Goal: Information Seeking & Learning: Learn about a topic

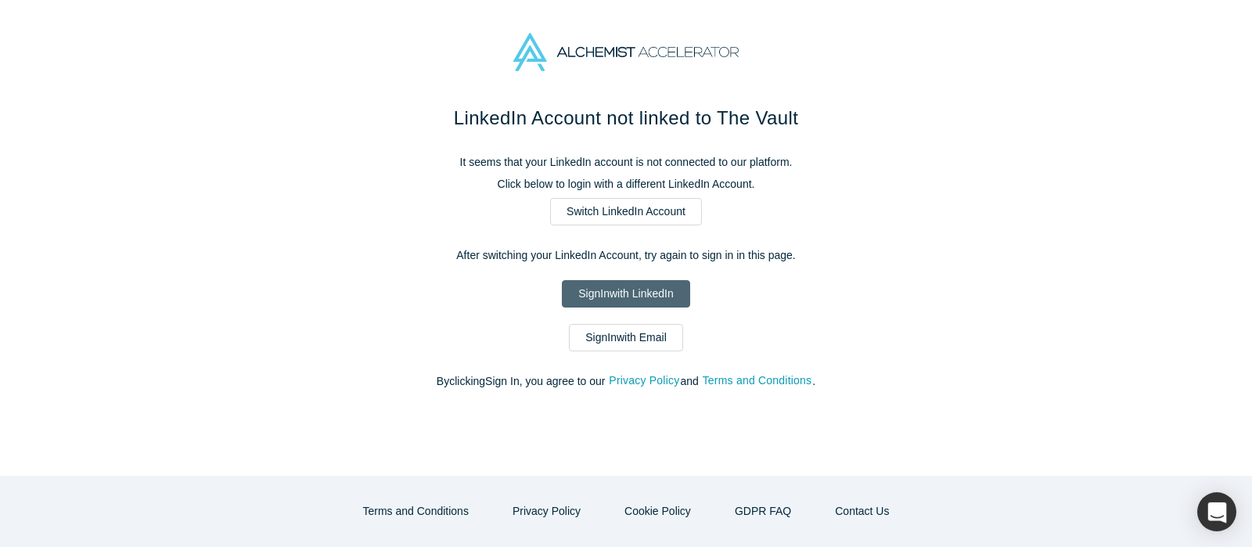
click at [675, 296] on link "Sign In with LinkedIn" at bounding box center [626, 293] width 128 height 27
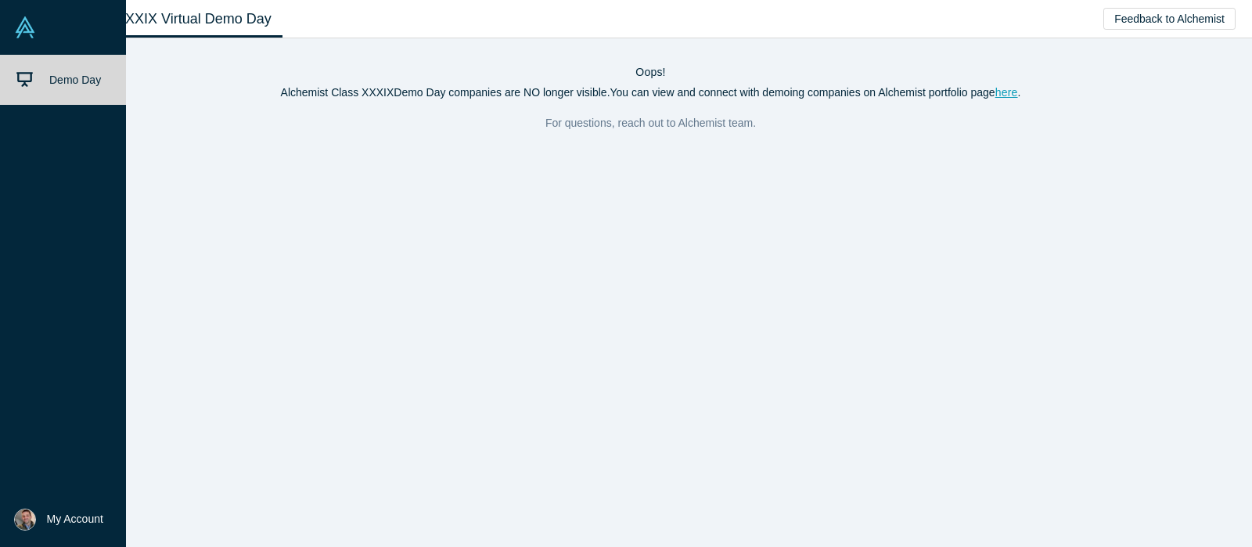
click at [19, 40] on link at bounding box center [63, 27] width 126 height 55
click at [45, 77] on link "Demo Day" at bounding box center [70, 80] width 141 height 50
click at [23, 85] on icon at bounding box center [24, 79] width 16 height 16
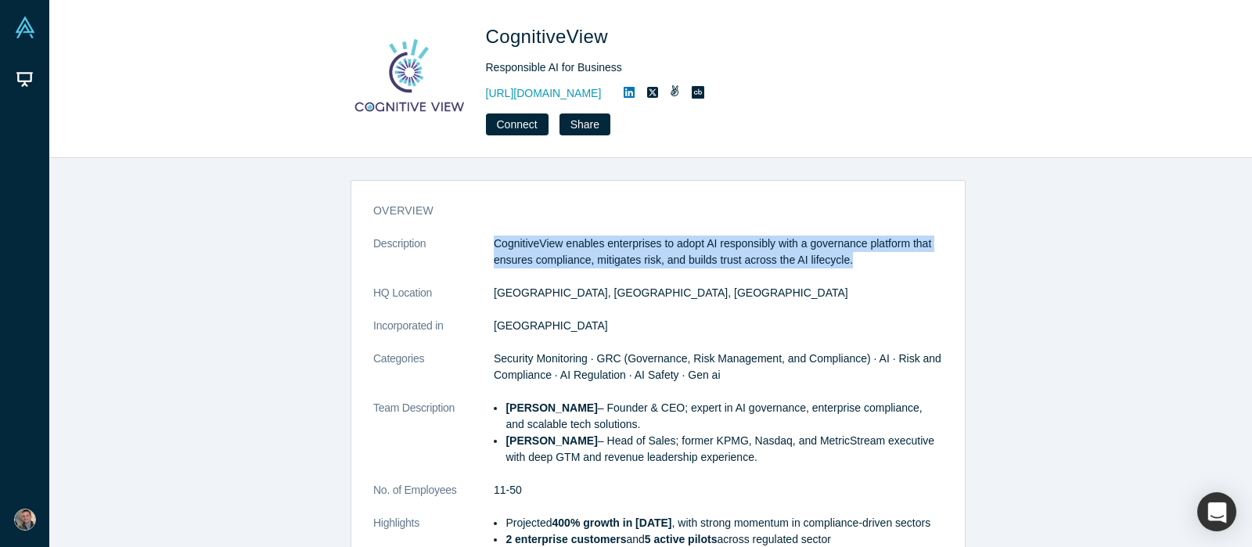
drag, startPoint x: 486, startPoint y: 240, endPoint x: 873, endPoint y: 264, distance: 388.2
click at [875, 266] on dl "Description CognitiveView enables enterprises to adopt AI responsibly with a go…" at bounding box center [658, 458] width 570 height 444
copy dl "CognitiveView enables enterprises to adopt AI responsibly with a governance pla…"
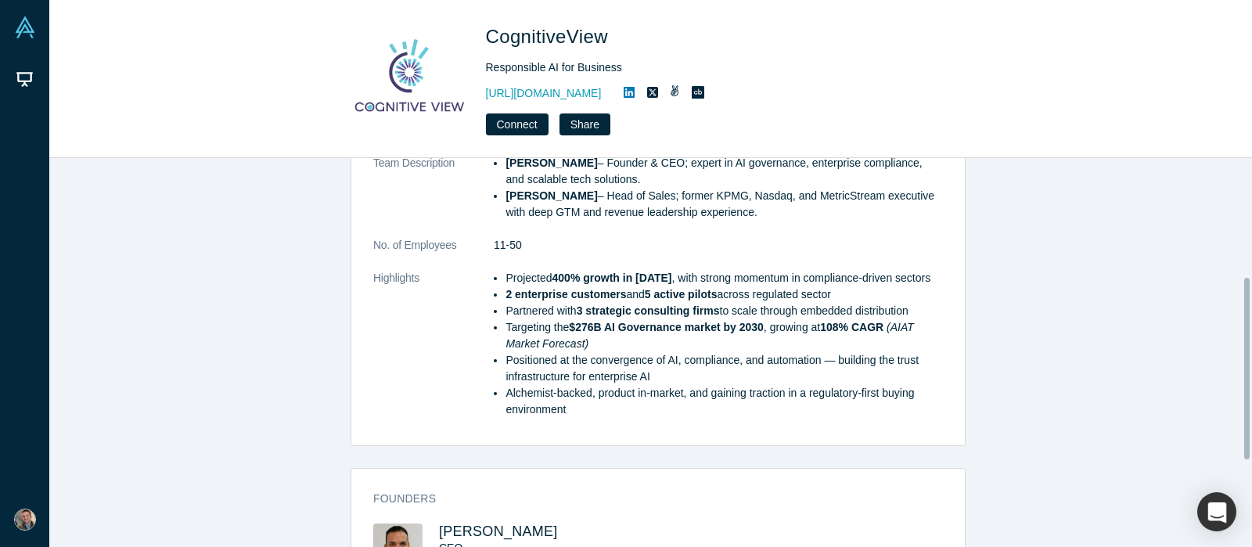
scroll to position [254, 0]
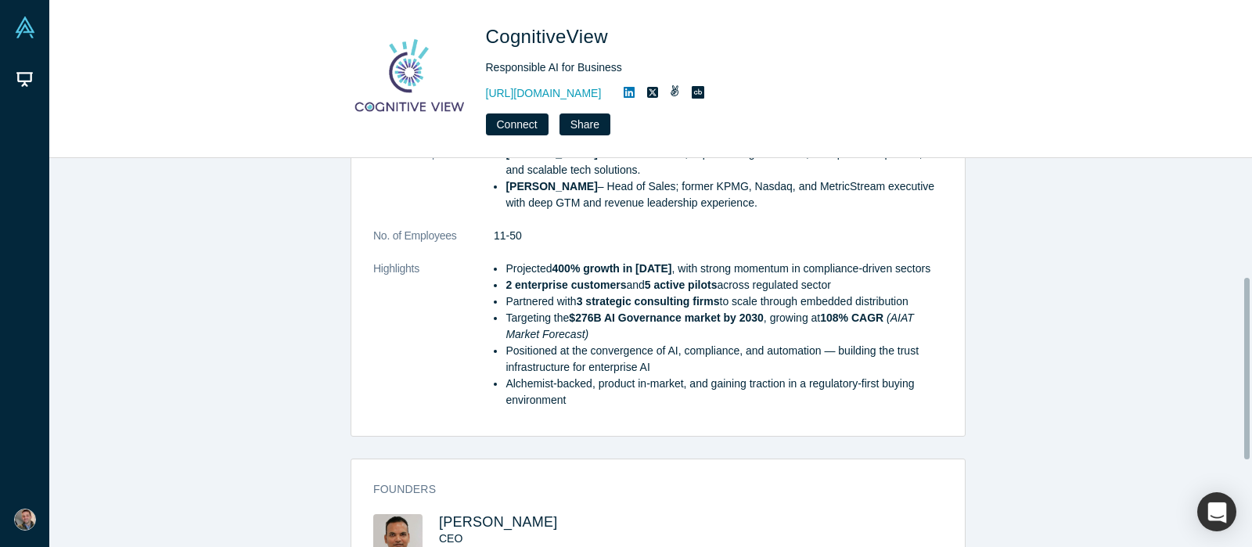
drag, startPoint x: 1247, startPoint y: 263, endPoint x: 1234, endPoint y: 381, distance: 118.9
click at [1234, 381] on div "overview Description CognitiveView enables enterprises to adopt AI responsibly …" at bounding box center [650, 352] width 1203 height 389
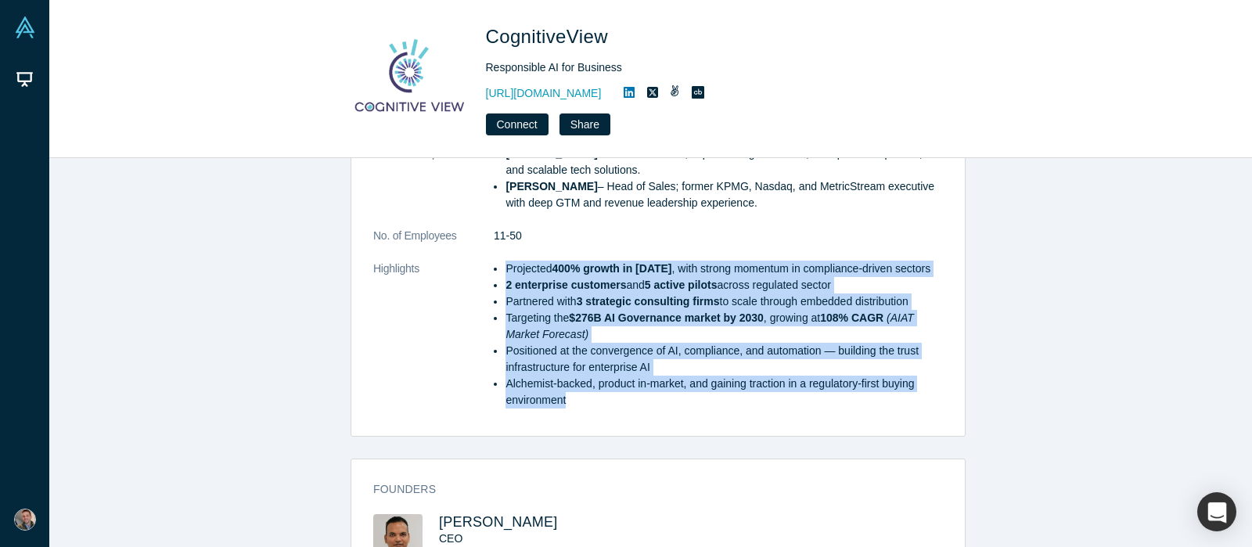
drag, startPoint x: 501, startPoint y: 267, endPoint x: 603, endPoint y: 404, distance: 171.1
click at [603, 404] on ul "Projected 400% growth in 2025 , with strong momentum in compliance-driven secto…" at bounding box center [718, 335] width 449 height 148
copy ul "Projected 400% growth in 2025 , with strong momentum in compliance-driven secto…"
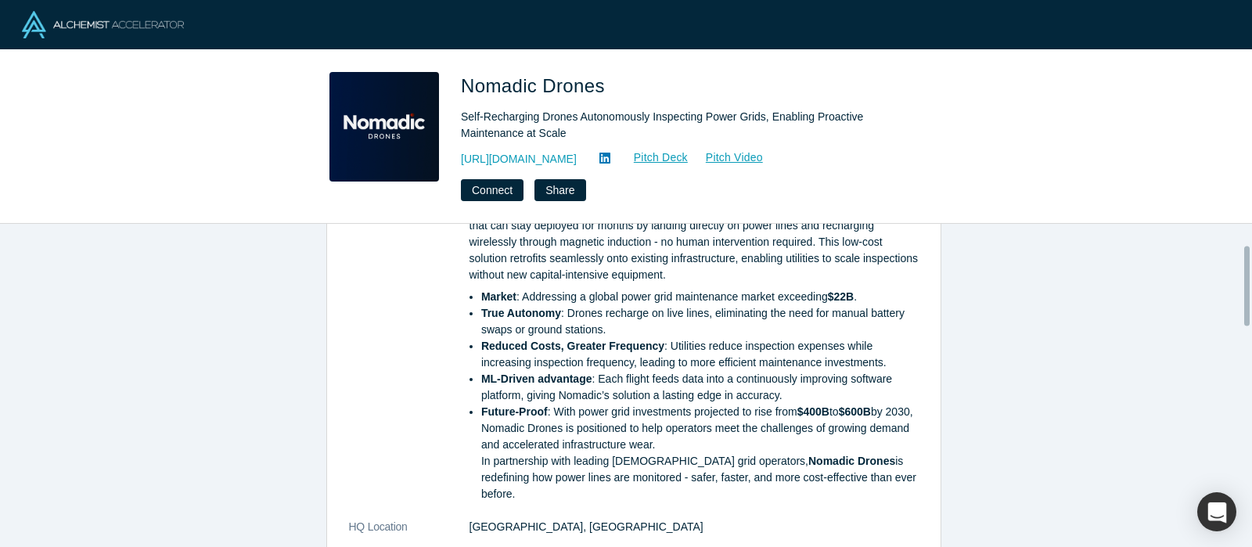
scroll to position [85, 0]
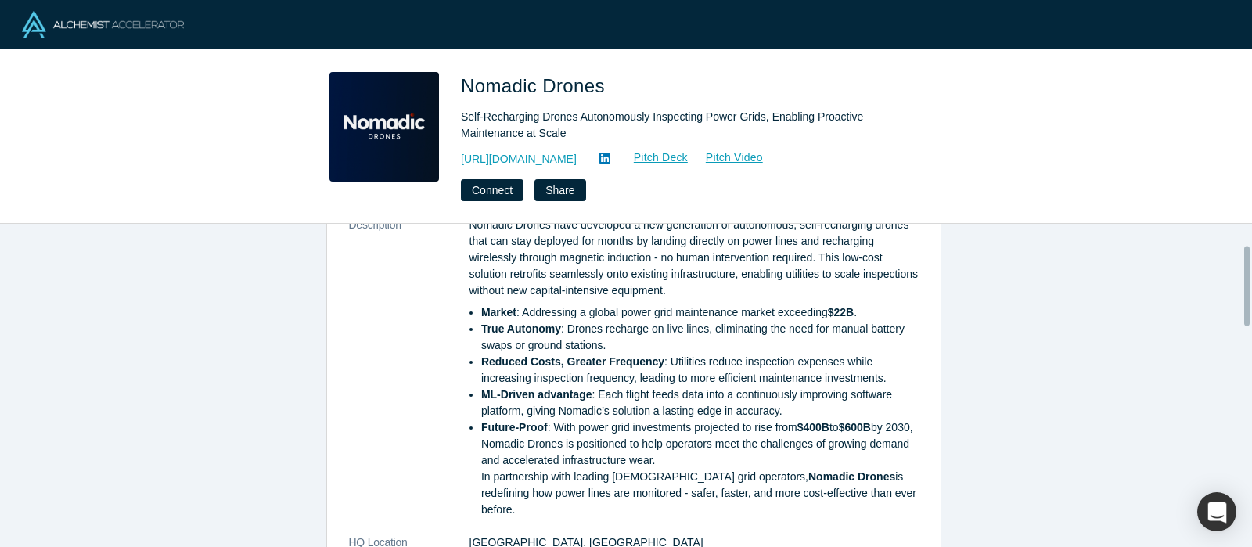
drag, startPoint x: 1248, startPoint y: 325, endPoint x: 1247, endPoint y: 303, distance: 21.9
click at [1247, 303] on div at bounding box center [1246, 287] width 5 height 80
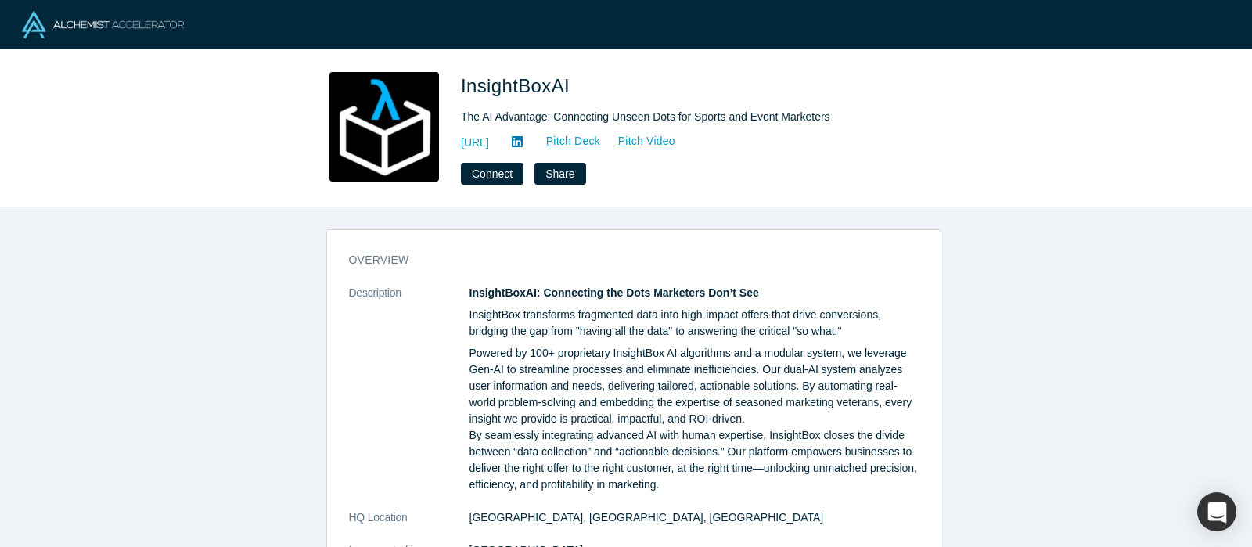
drag, startPoint x: 560, startPoint y: 336, endPoint x: 552, endPoint y: 329, distance: 11.1
click at [560, 336] on p "InsightBox transforms fragmented data into high-impact offers that drive conver…" at bounding box center [694, 323] width 449 height 33
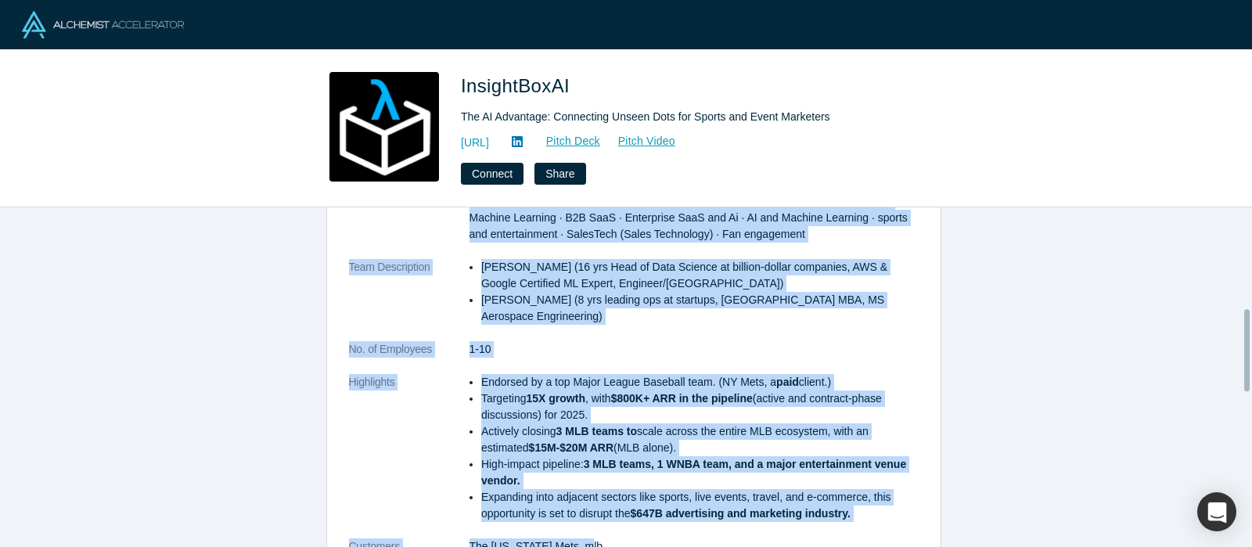
scroll to position [424, 0]
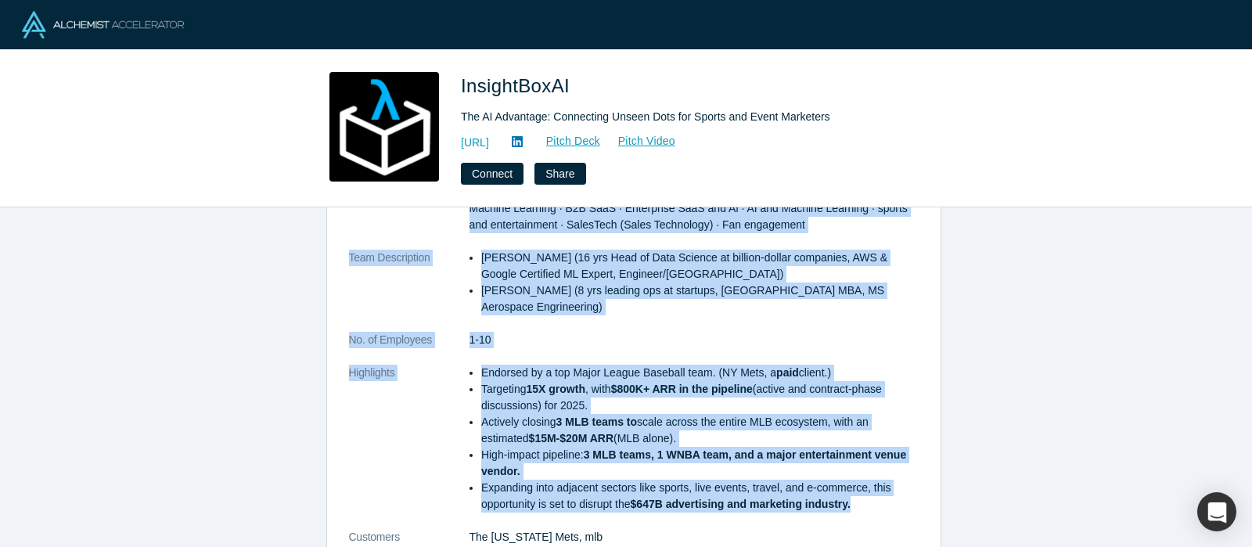
drag, startPoint x: 460, startPoint y: 294, endPoint x: 855, endPoint y: 487, distance: 440.0
click at [855, 487] on dl "Description InsightBoxAI: Connecting the Dots Marketers Don’t See InsightBox tr…" at bounding box center [634, 211] width 570 height 701
copy dl "InsightBoxAI: Connecting the Dots Marketers Don’t See InsightBox transforms fra…"
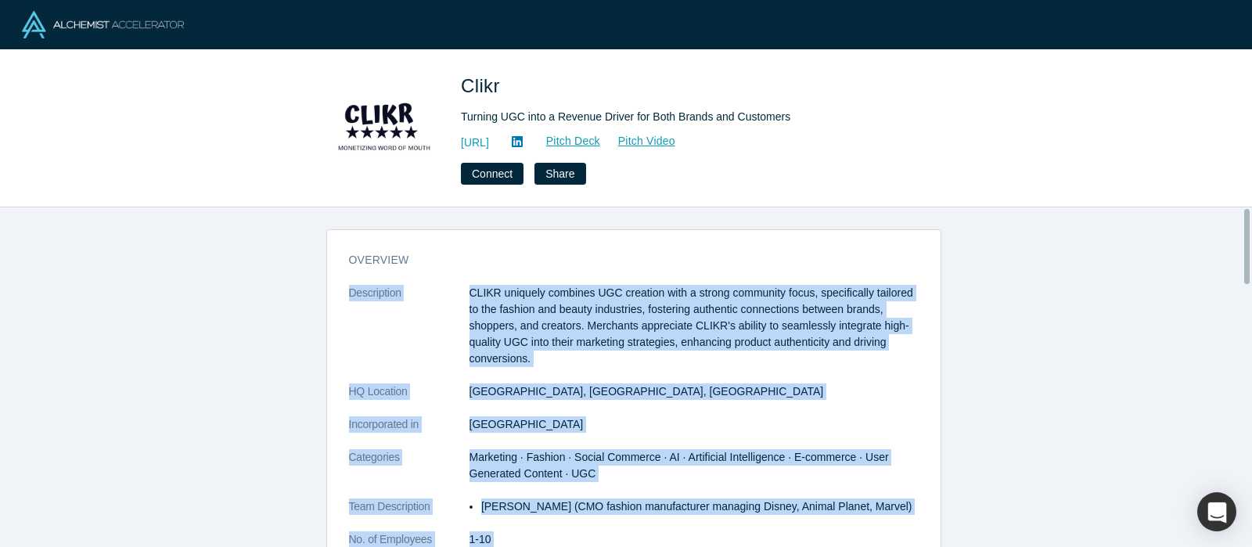
click at [1250, 270] on div "overview Description CLIKR uniquely combines UGC creation with a strong communi…" at bounding box center [626, 377] width 1252 height 340
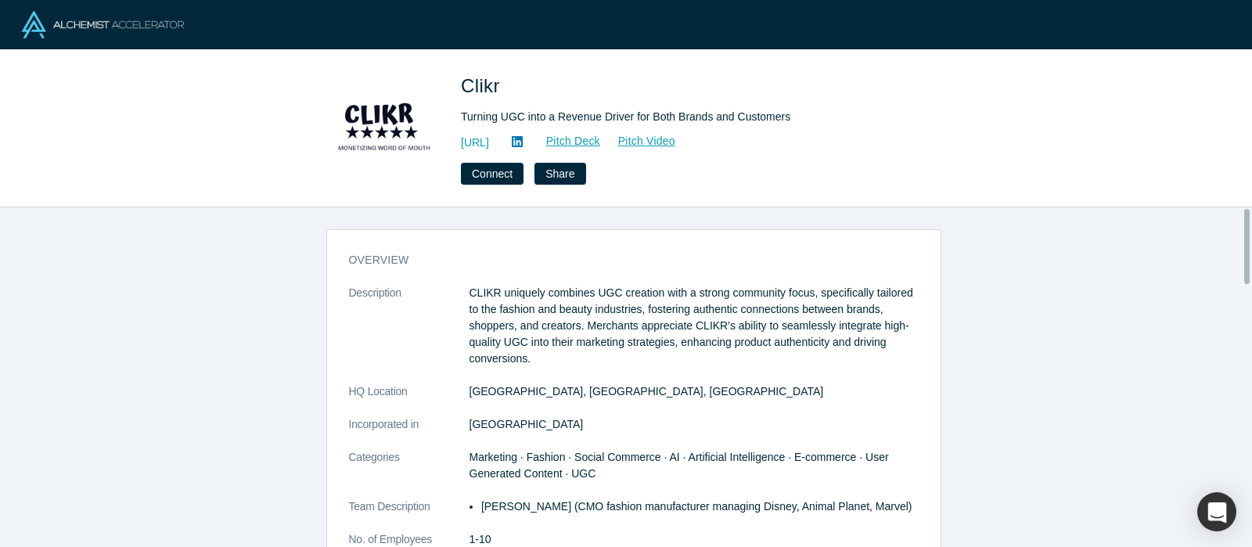
drag, startPoint x: 1247, startPoint y: 265, endPoint x: 1245, endPoint y: 279, distance: 13.4
click at [1245, 279] on div at bounding box center [1246, 246] width 5 height 75
drag, startPoint x: 1245, startPoint y: 272, endPoint x: 1237, endPoint y: 297, distance: 26.2
click at [1242, 290] on div "overview Description CLIKR uniquely combines UGC creation with a strong communi…" at bounding box center [626, 377] width 1252 height 340
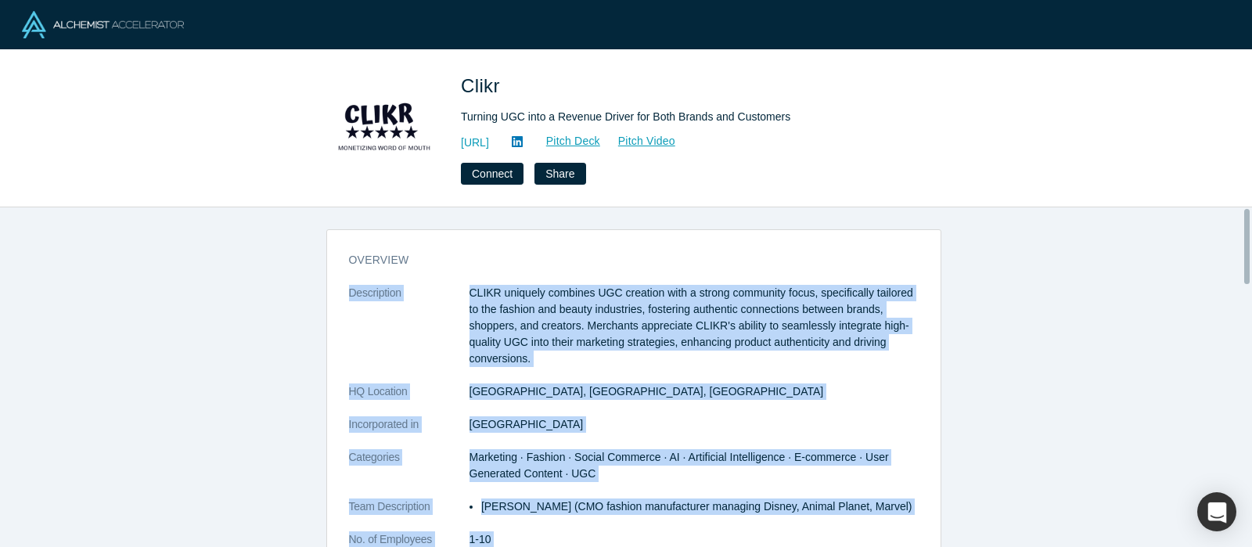
drag, startPoint x: 660, startPoint y: 337, endPoint x: 652, endPoint y: 335, distance: 8.2
click at [660, 337] on p "CLIKR uniquely combines UGC creation with a strong community focus, specificall…" at bounding box center [694, 326] width 449 height 82
click at [636, 333] on p "CLIKR uniquely combines UGC creation with a strong community focus, specificall…" at bounding box center [694, 326] width 449 height 82
click at [630, 328] on p "CLIKR uniquely combines UGC creation with a strong community focus, specificall…" at bounding box center [694, 326] width 449 height 82
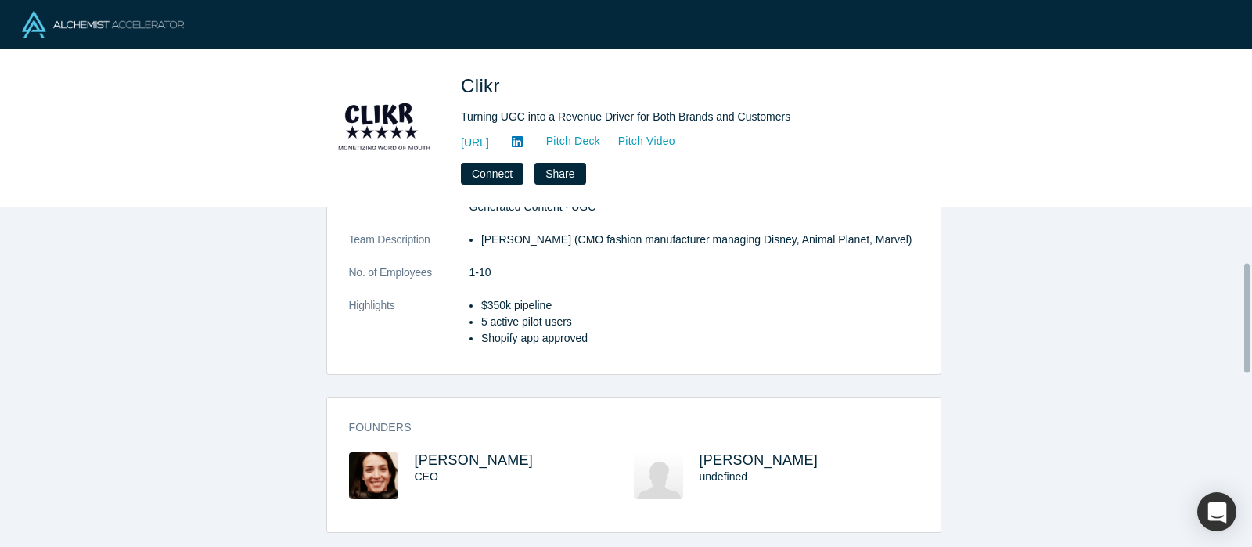
scroll to position [290, 0]
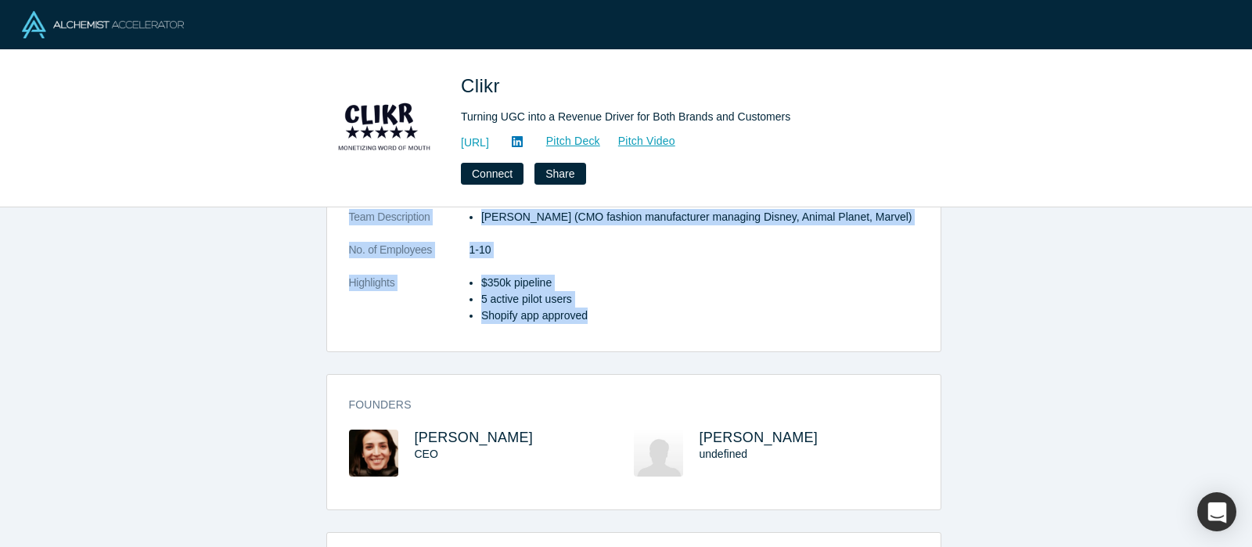
drag, startPoint x: 461, startPoint y: 294, endPoint x: 715, endPoint y: 324, distance: 255.3
click at [715, 324] on dl "Description CLIKR uniquely combines UGC creation with a strong community focus,…" at bounding box center [634, 167] width 570 height 345
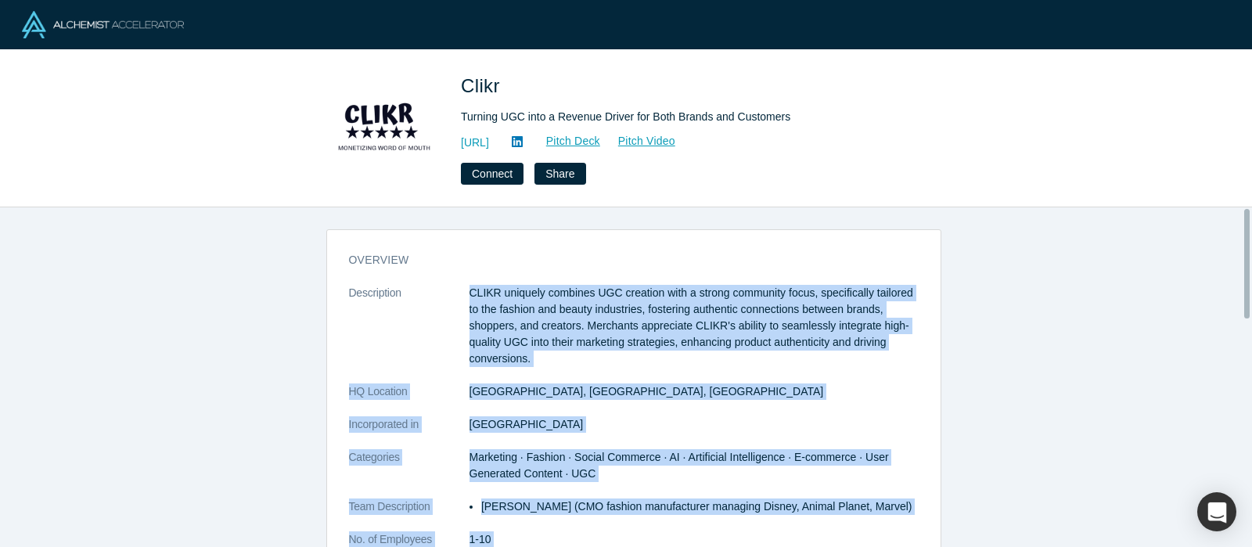
click at [737, 347] on p "CLIKR uniquely combines UGC creation with a strong community focus, specificall…" at bounding box center [694, 326] width 449 height 82
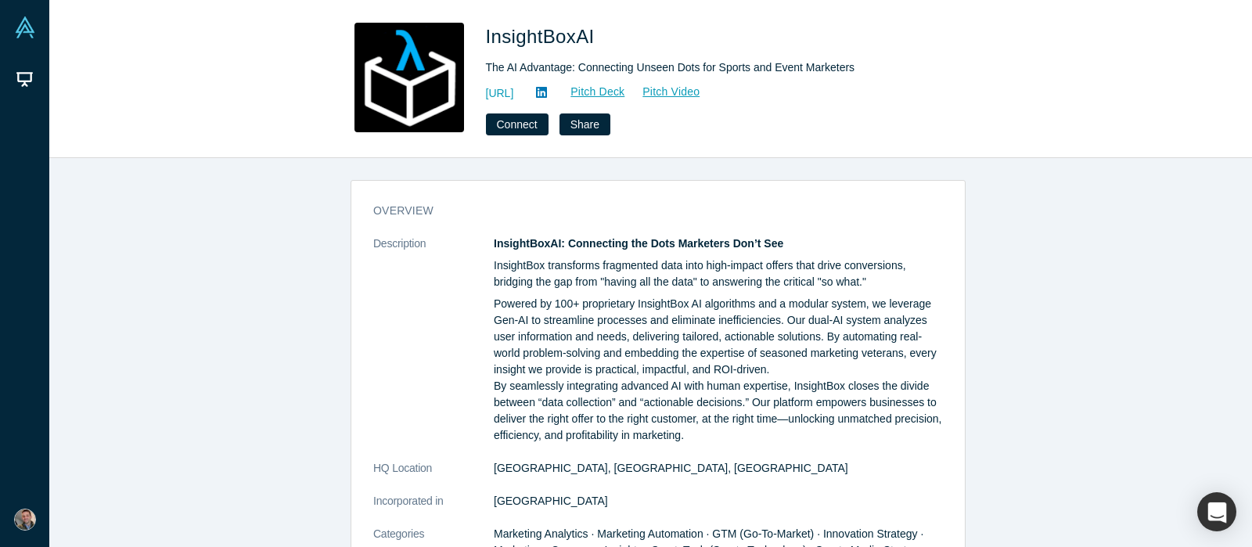
click at [547, 93] on icon at bounding box center [541, 92] width 11 height 13
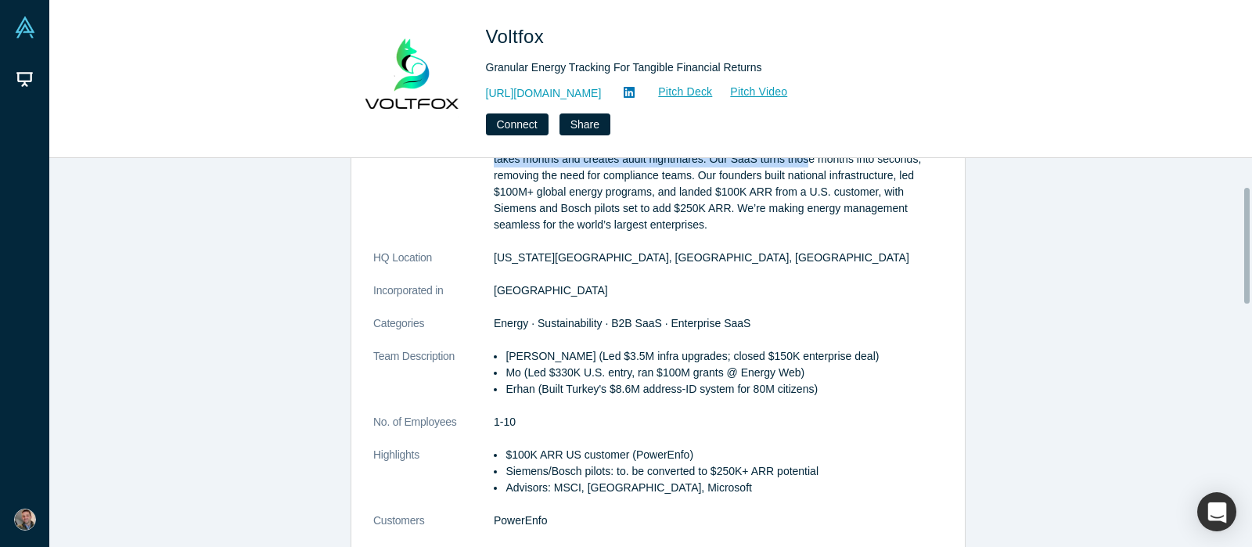
scroll to position [92, 0]
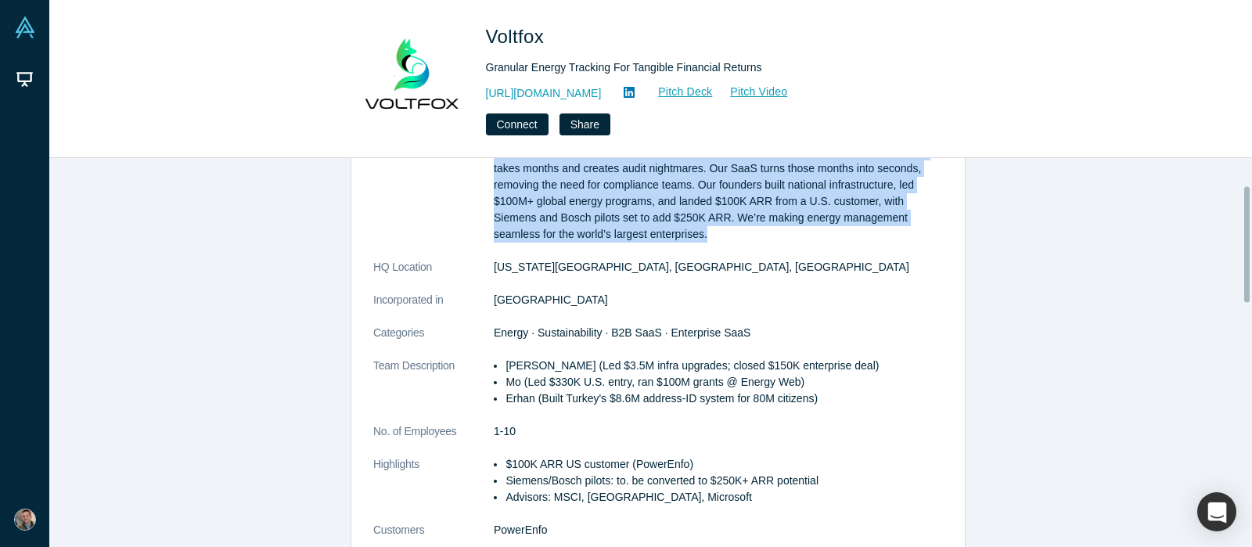
drag, startPoint x: 482, startPoint y: 241, endPoint x: 771, endPoint y: 244, distance: 288.8
click at [771, 244] on dl "Description Energy and sustainability managers are buried in complex data and m…" at bounding box center [658, 349] width 570 height 411
copy dl "Energy and sustainability managers are buried in complex data and manual report…"
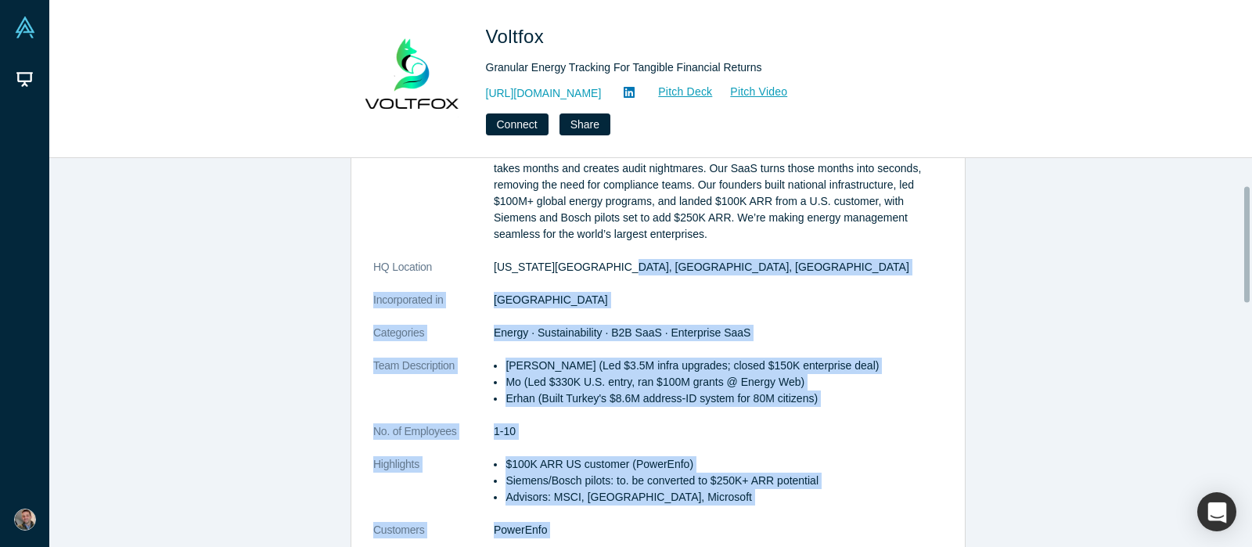
drag, startPoint x: 1251, startPoint y: 279, endPoint x: 1250, endPoint y: 243, distance: 35.2
click at [1250, 243] on div "overview Description Energy and sustainability managers are buried in complex d…" at bounding box center [650, 352] width 1203 height 389
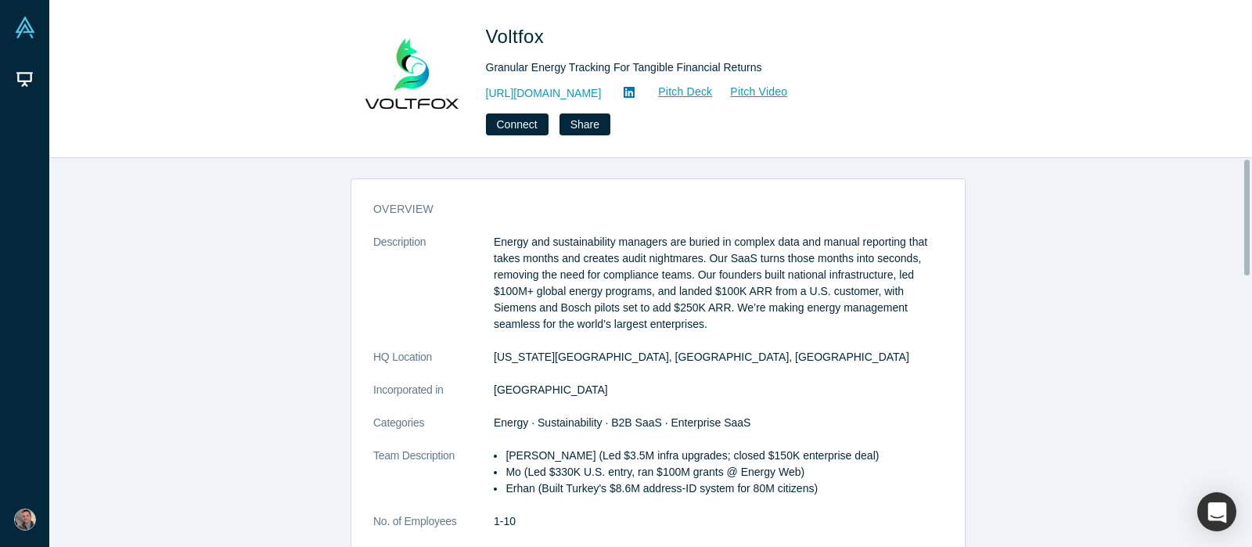
scroll to position [0, 0]
drag, startPoint x: 1248, startPoint y: 250, endPoint x: 1252, endPoint y: 189, distance: 61.1
click at [1252, 189] on div "overview Description Energy and sustainability managers are buried in complex d…" at bounding box center [650, 352] width 1203 height 389
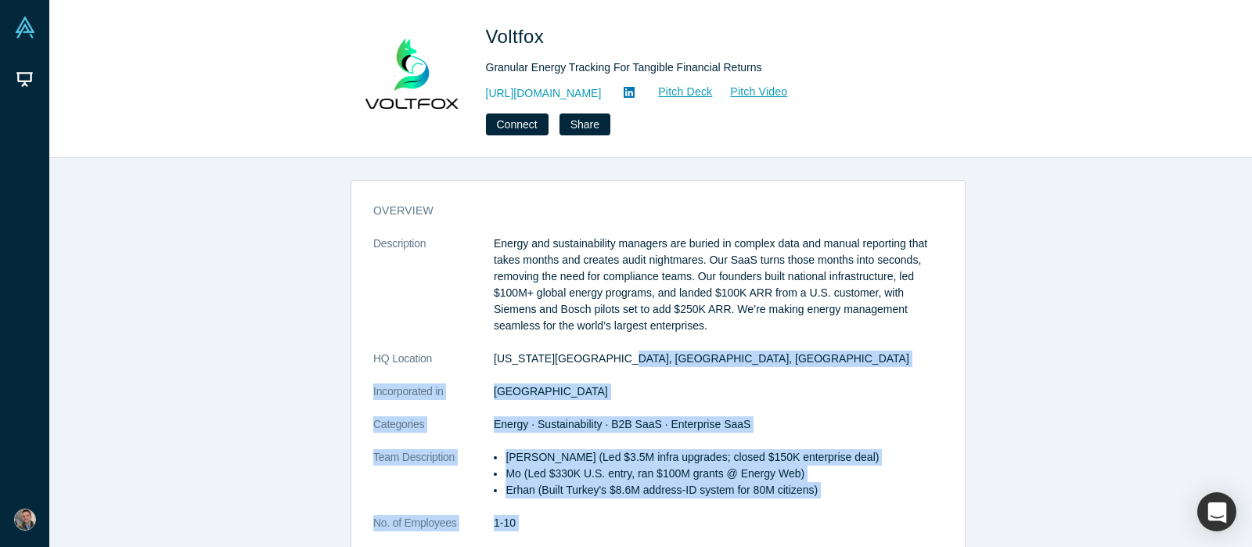
click at [1095, 348] on div "overview Description Energy and sustainability managers are buried in complex d…" at bounding box center [658, 360] width 1218 height 404
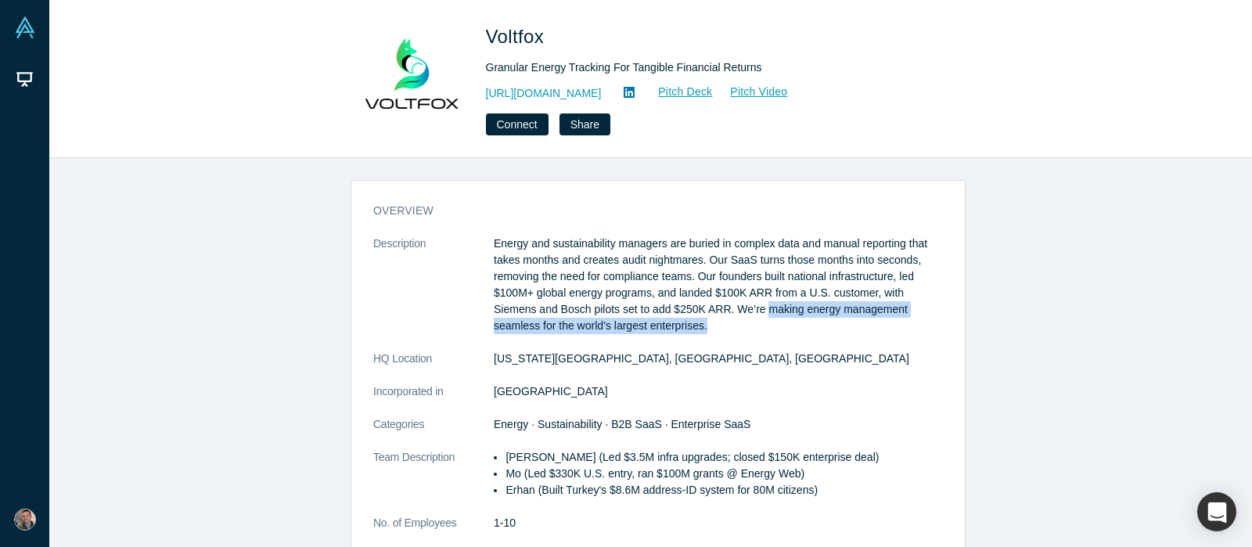
drag, startPoint x: 711, startPoint y: 312, endPoint x: 719, endPoint y: 327, distance: 16.8
click at [719, 327] on p "Energy and sustainability managers are buried in complex data and manual report…" at bounding box center [718, 285] width 449 height 99
copy p "making energy management seamless for the world’s largest enterprises."
